Goal: Information Seeking & Learning: Learn about a topic

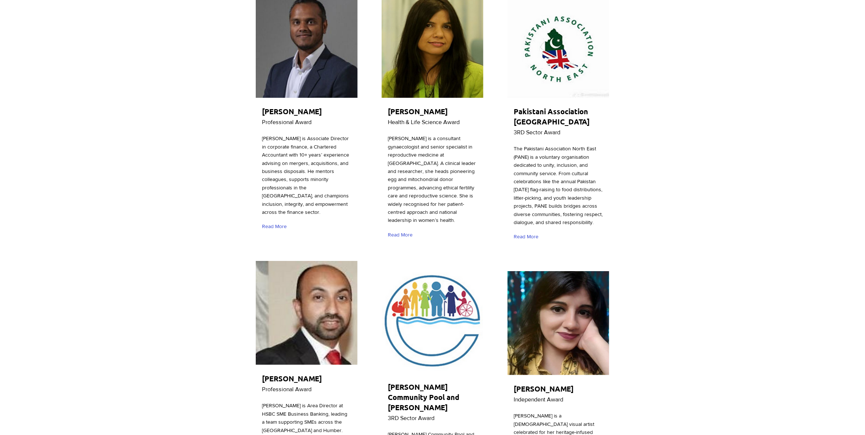
scroll to position [182, 0]
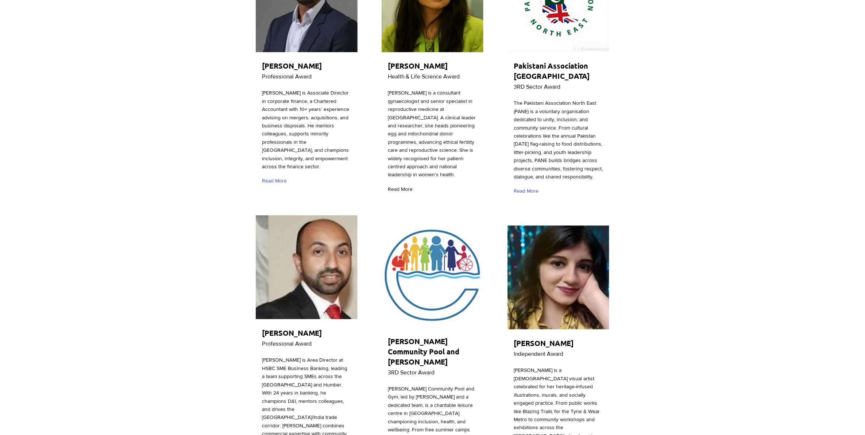
drag, startPoint x: 397, startPoint y: 208, endPoint x: 396, endPoint y: 203, distance: 4.8
click at [396, 200] on div at bounding box center [432, 73] width 104 height 253
click at [400, 193] on span "Read More" at bounding box center [400, 189] width 25 height 7
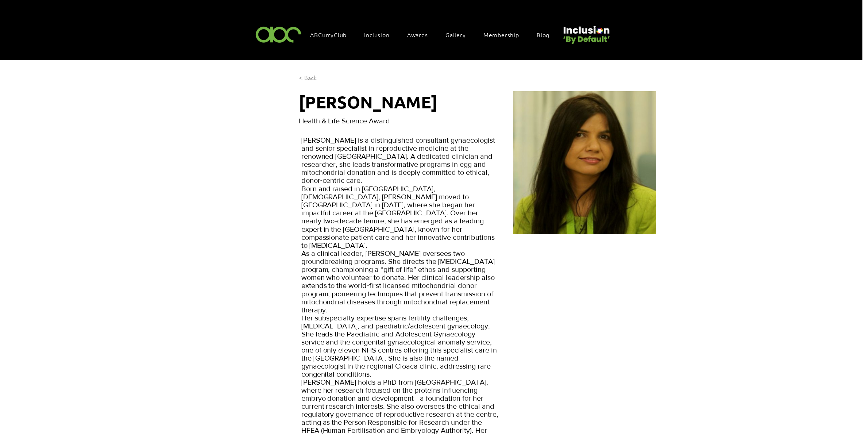
click at [309, 78] on span "< Back" at bounding box center [308, 78] width 18 height 8
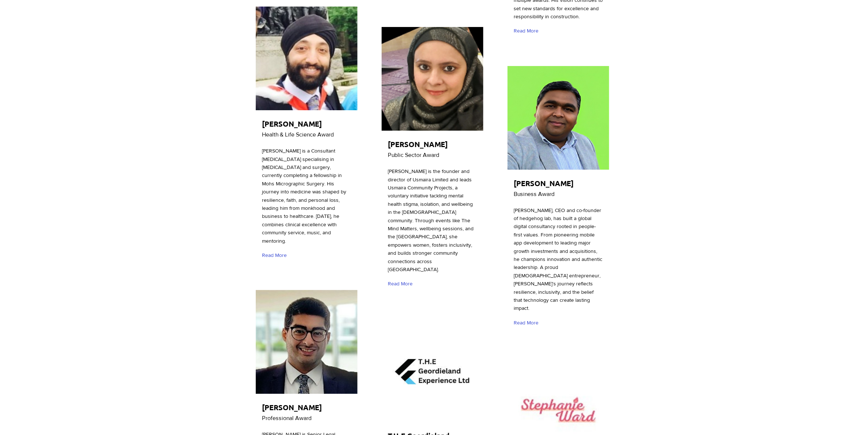
scroll to position [2097, 0]
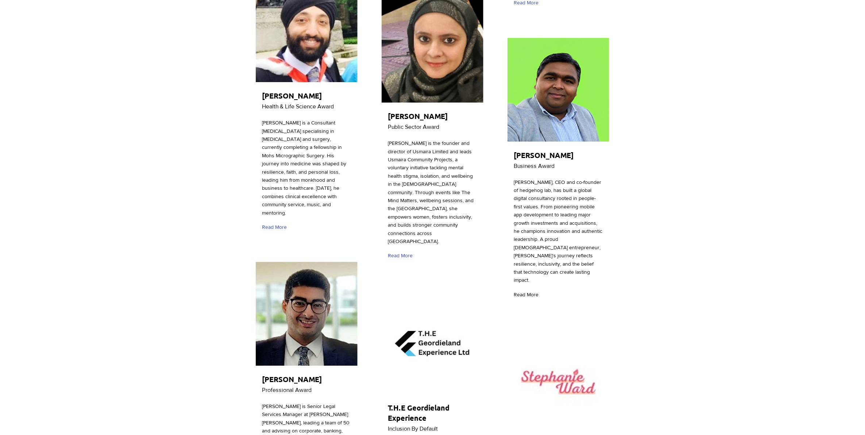
click at [532, 291] on span "Read More" at bounding box center [525, 294] width 25 height 7
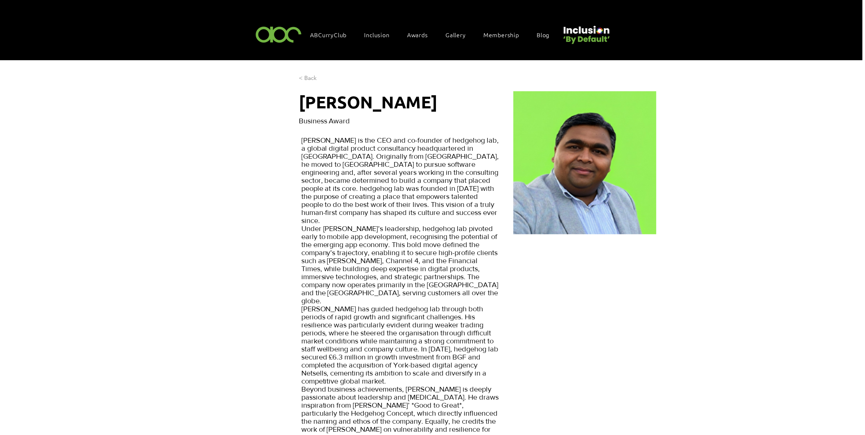
click at [316, 74] on link "< Back" at bounding box center [313, 78] width 29 height 11
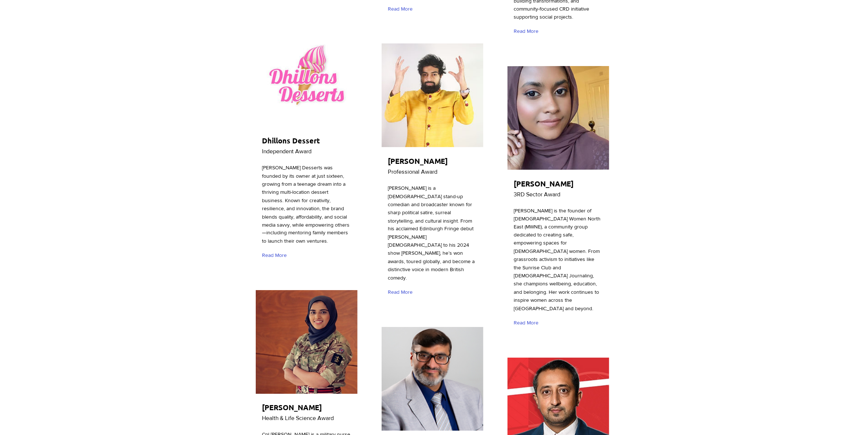
scroll to position [1504, 0]
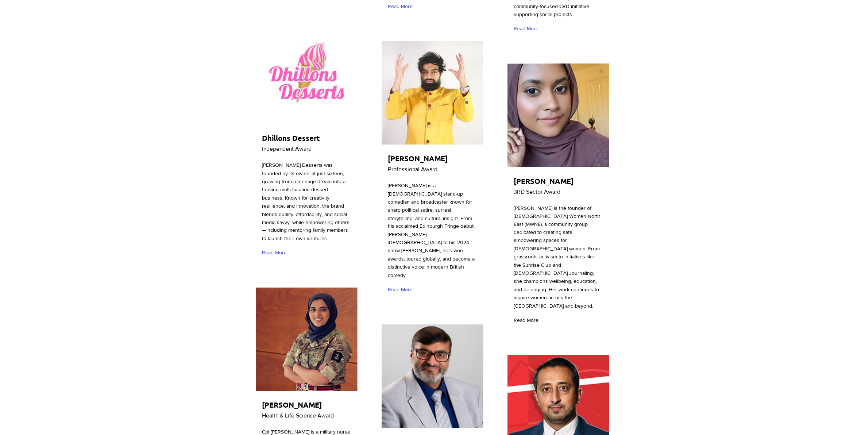
click at [530, 317] on span "Read More" at bounding box center [525, 320] width 25 height 7
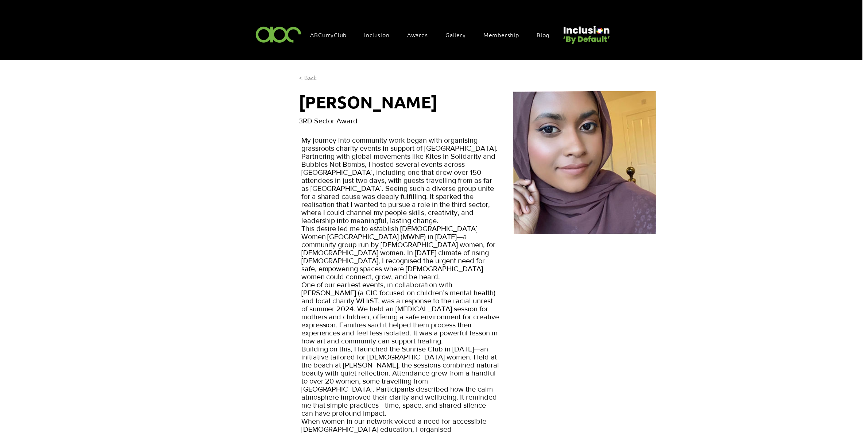
click at [313, 77] on span "< Back" at bounding box center [308, 78] width 18 height 8
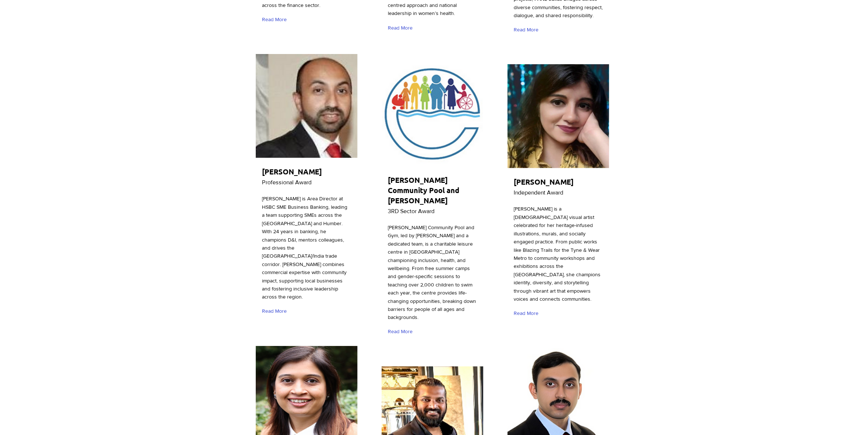
scroll to position [365, 0]
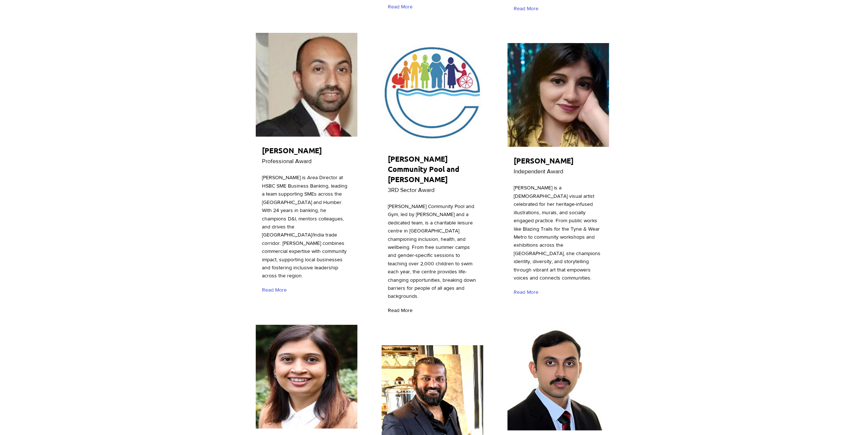
click at [400, 307] on span "Read More" at bounding box center [400, 310] width 25 height 7
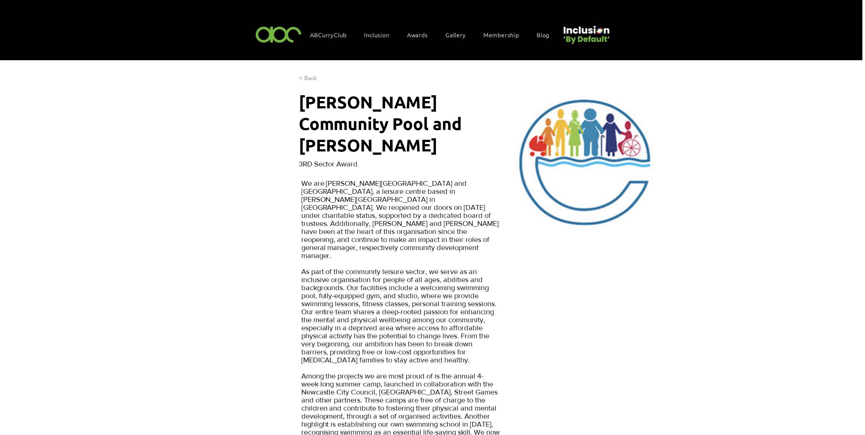
click at [310, 78] on span "< Back" at bounding box center [308, 78] width 18 height 8
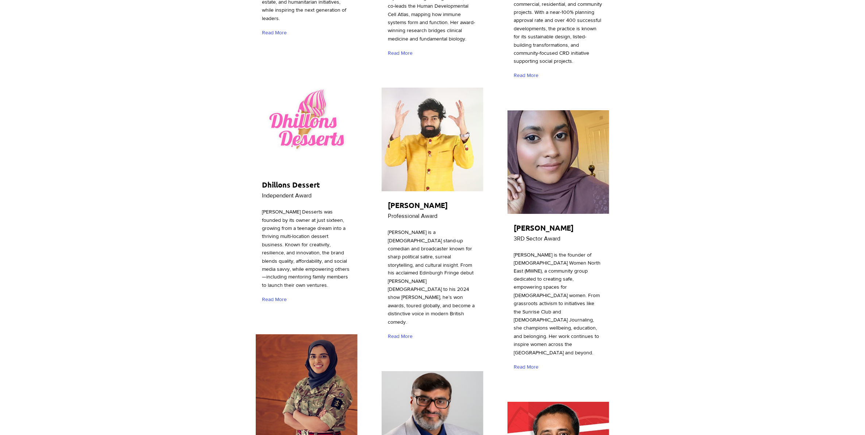
scroll to position [1459, 0]
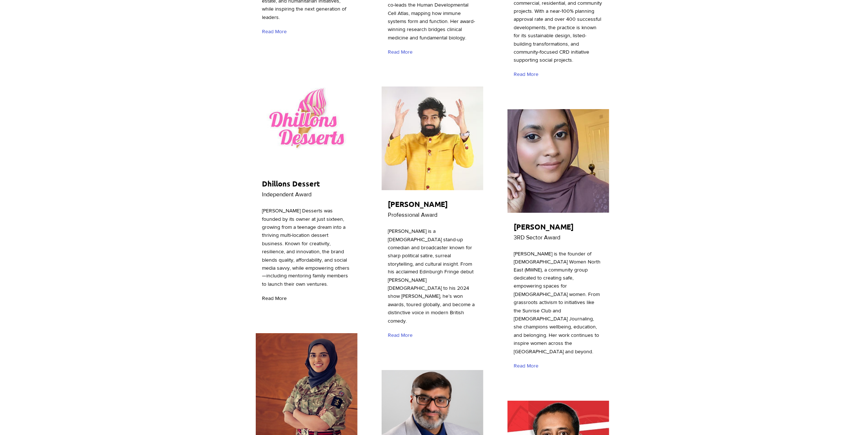
click at [279, 295] on span "Read More" at bounding box center [274, 298] width 25 height 7
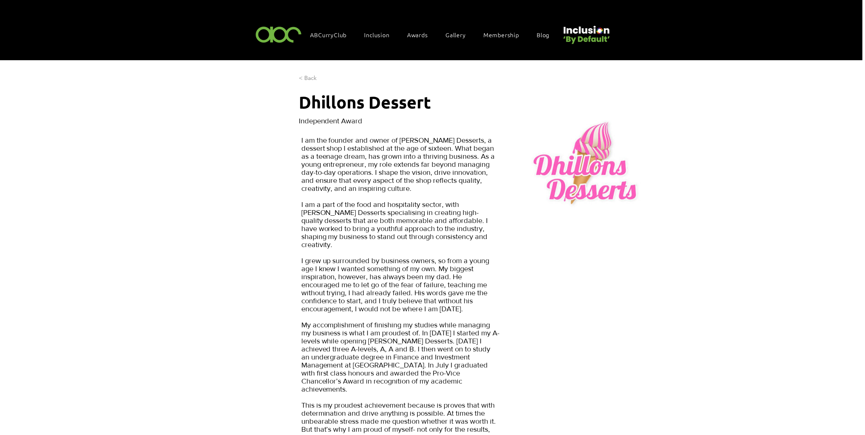
click at [299, 74] on span "< Back" at bounding box center [308, 78] width 18 height 8
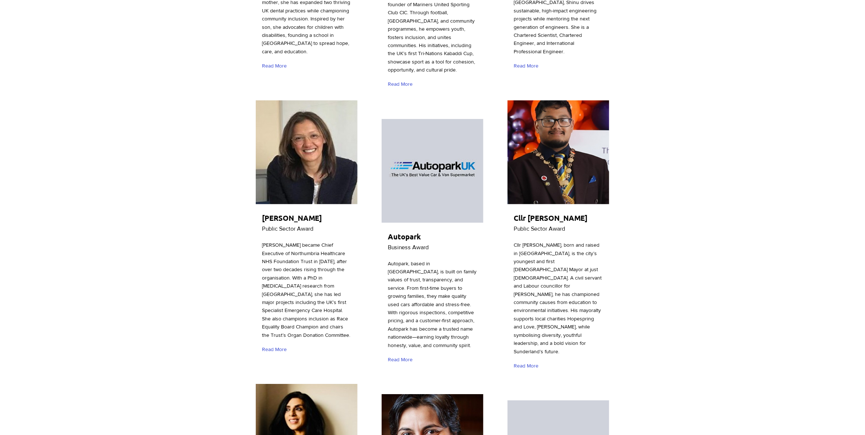
scroll to position [1003, 0]
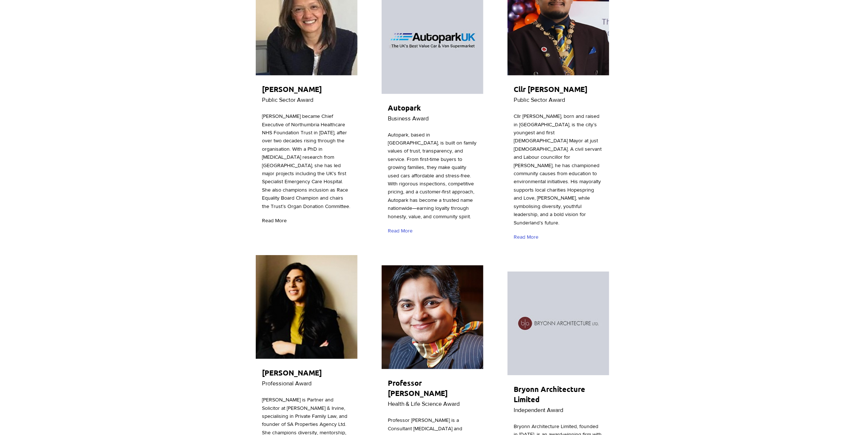
click at [267, 214] on link "Read More" at bounding box center [276, 220] width 28 height 13
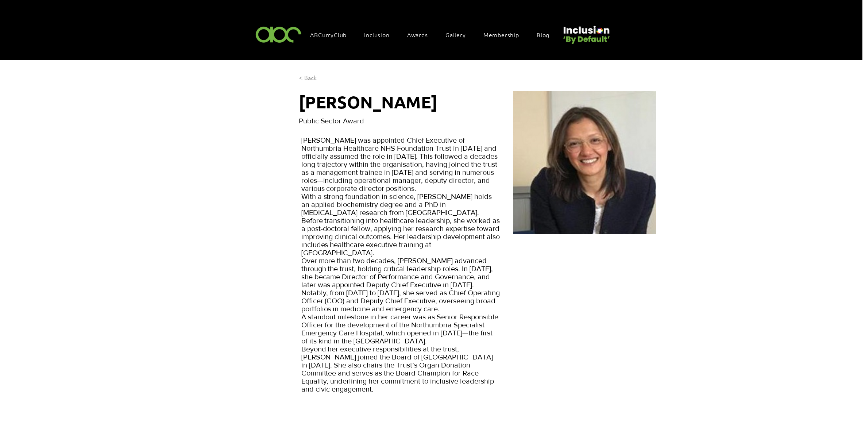
click at [311, 75] on span "< Back" at bounding box center [308, 78] width 18 height 8
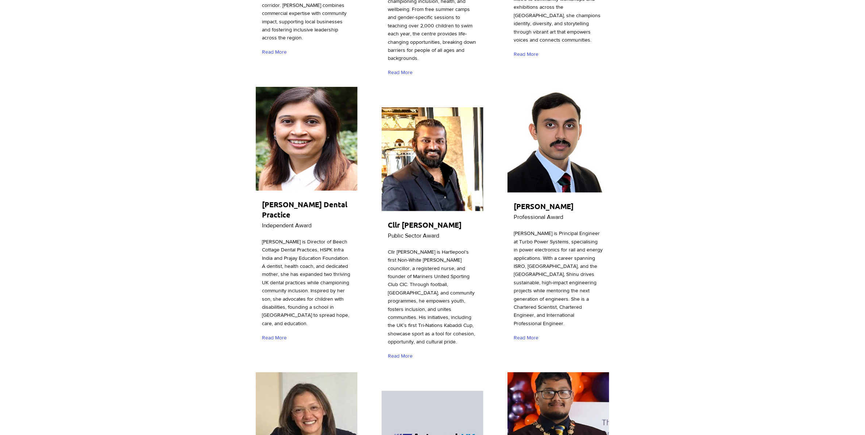
scroll to position [684, 0]
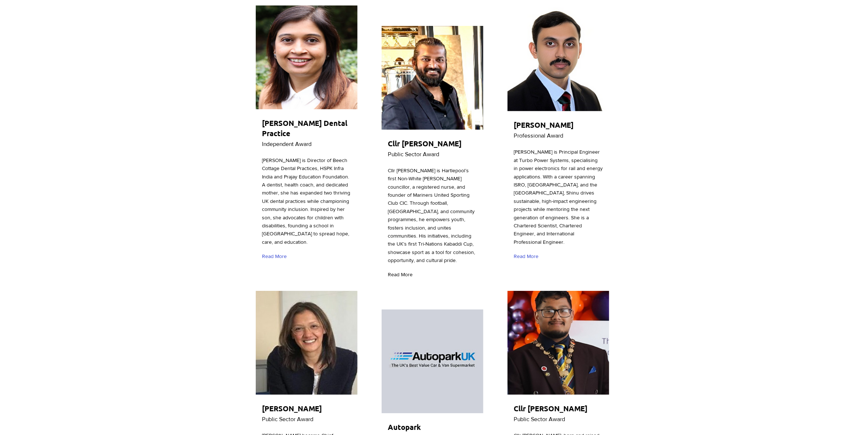
click at [399, 268] on link "Read More" at bounding box center [402, 274] width 28 height 13
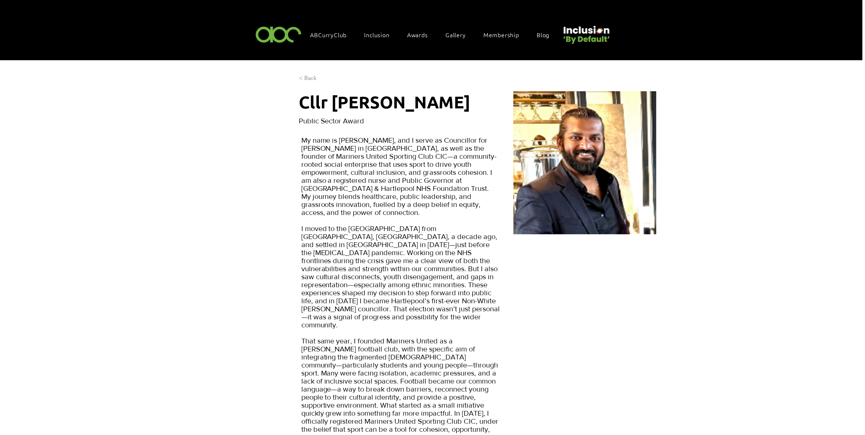
click at [305, 73] on link "< Back" at bounding box center [313, 78] width 29 height 11
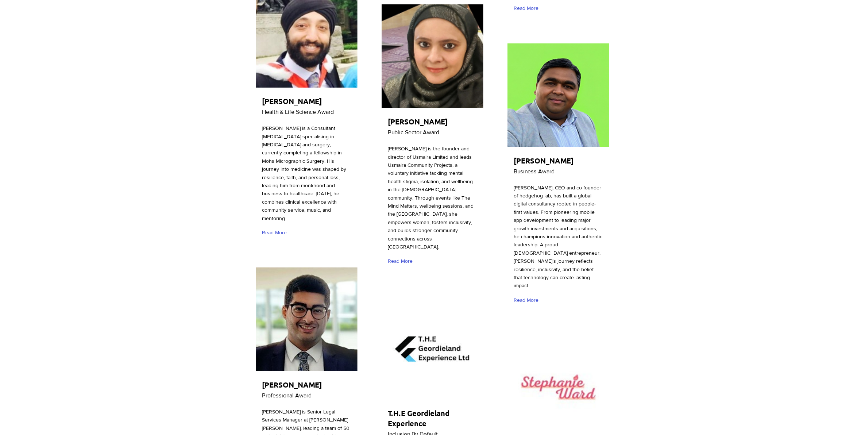
scroll to position [2234, 0]
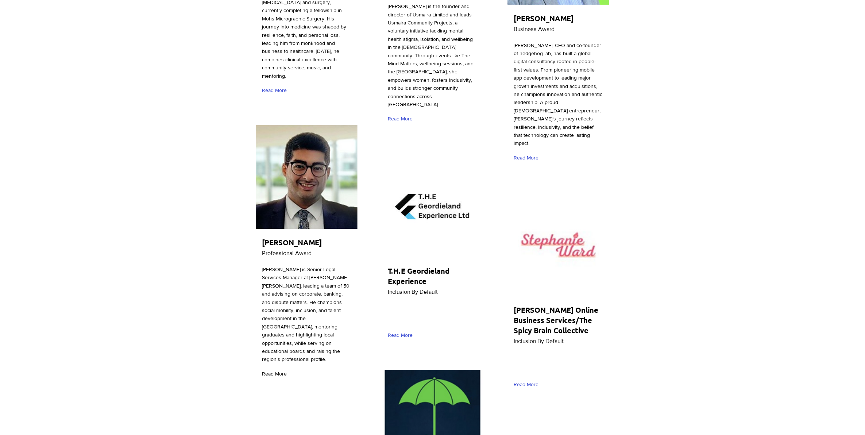
click at [280, 370] on span "Read More" at bounding box center [274, 373] width 25 height 7
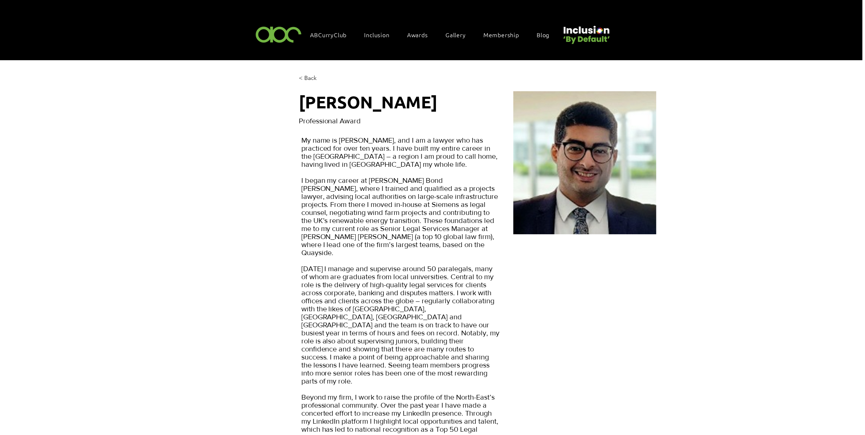
click at [313, 75] on span "< Back" at bounding box center [308, 78] width 18 height 8
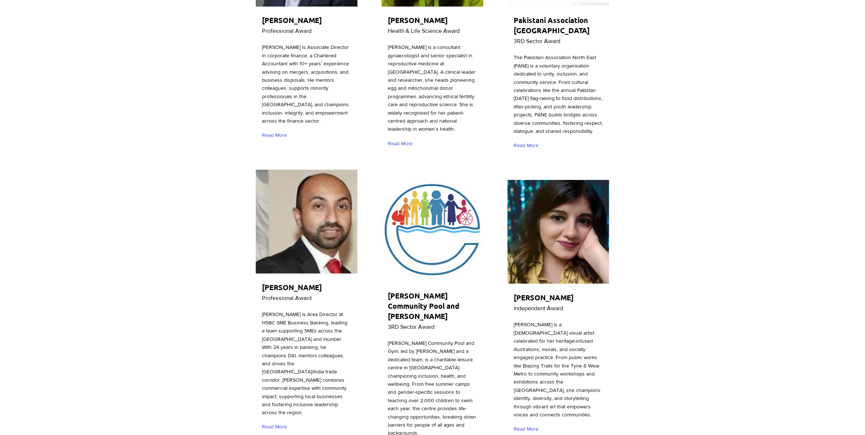
scroll to position [456, 0]
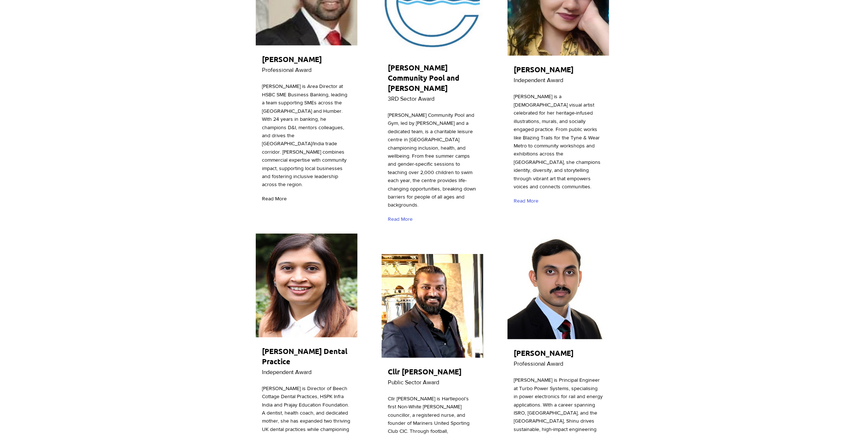
click at [272, 195] on span "Read More" at bounding box center [274, 198] width 25 height 7
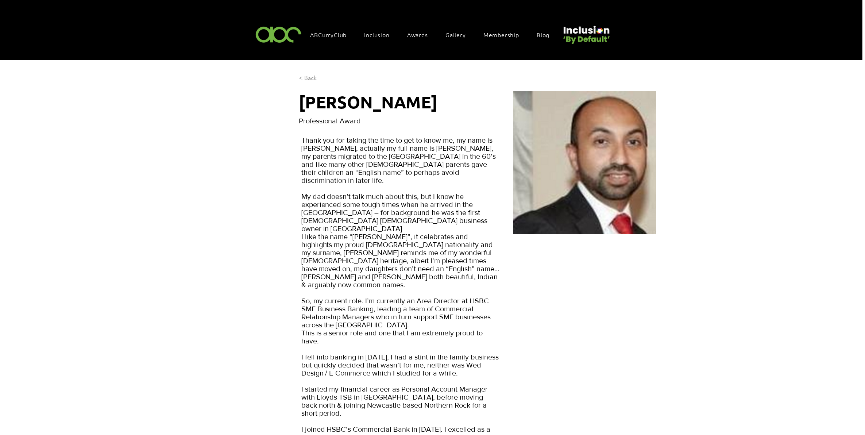
click at [307, 76] on span "< Back" at bounding box center [308, 78] width 18 height 8
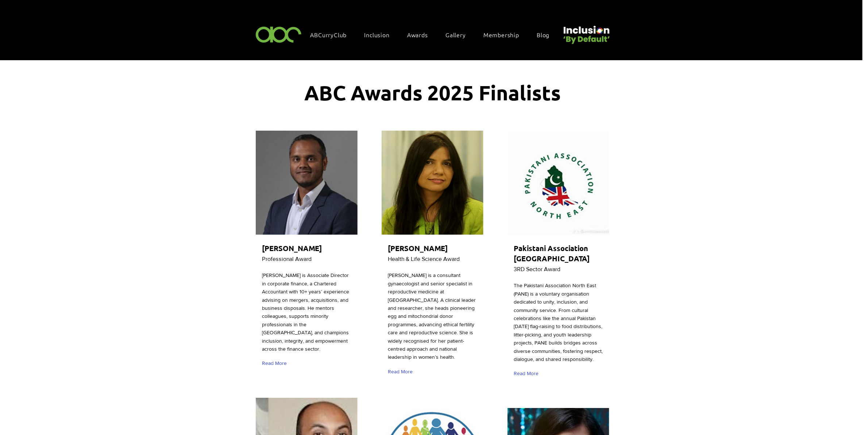
click at [411, 35] on span "Awards" at bounding box center [417, 35] width 21 height 8
click at [416, 35] on span "Awards" at bounding box center [417, 35] width 21 height 8
click at [422, 28] on div "Awards" at bounding box center [420, 34] width 35 height 15
click at [415, 34] on span "Awards" at bounding box center [417, 35] width 21 height 8
click at [272, 365] on span "Read More" at bounding box center [274, 363] width 25 height 7
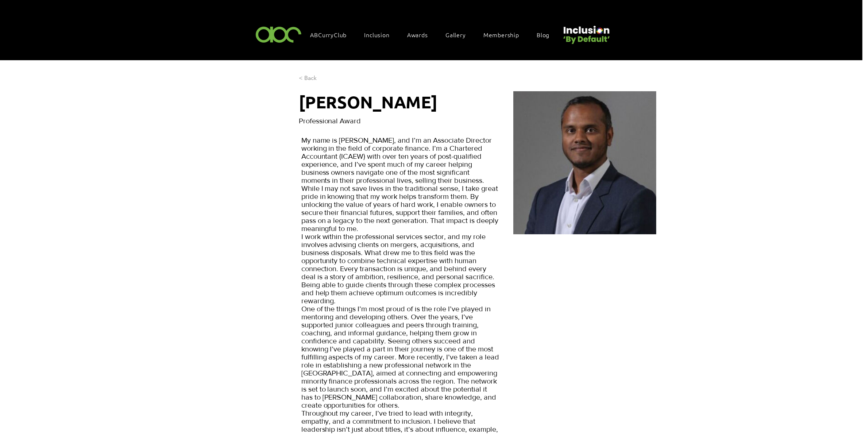
click at [313, 74] on span "< Back" at bounding box center [308, 78] width 18 height 8
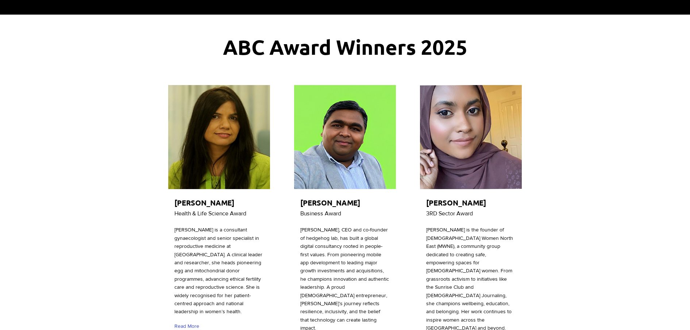
scroll to position [137, 0]
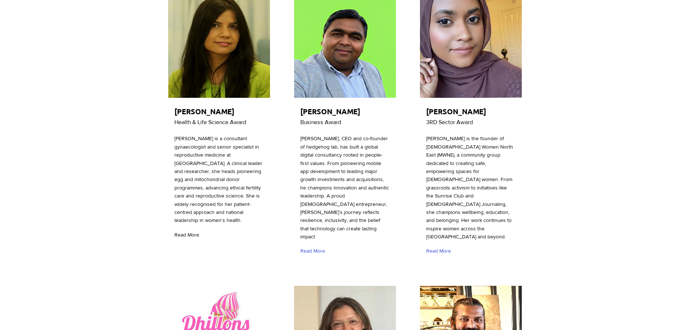
click at [196, 238] on span "Read More" at bounding box center [186, 234] width 25 height 7
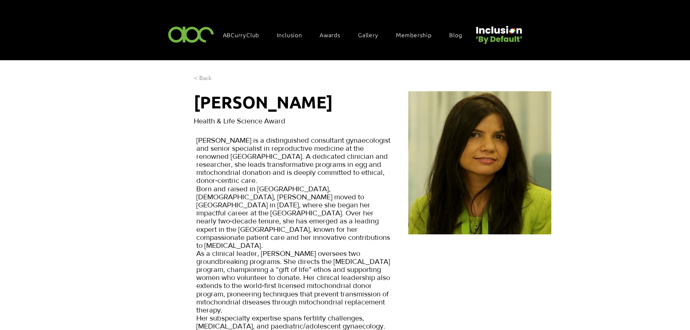
click at [202, 75] on span "< Back" at bounding box center [203, 78] width 18 height 8
click at [209, 74] on span "< Back" at bounding box center [203, 78] width 18 height 8
